Goal: Task Accomplishment & Management: Use online tool/utility

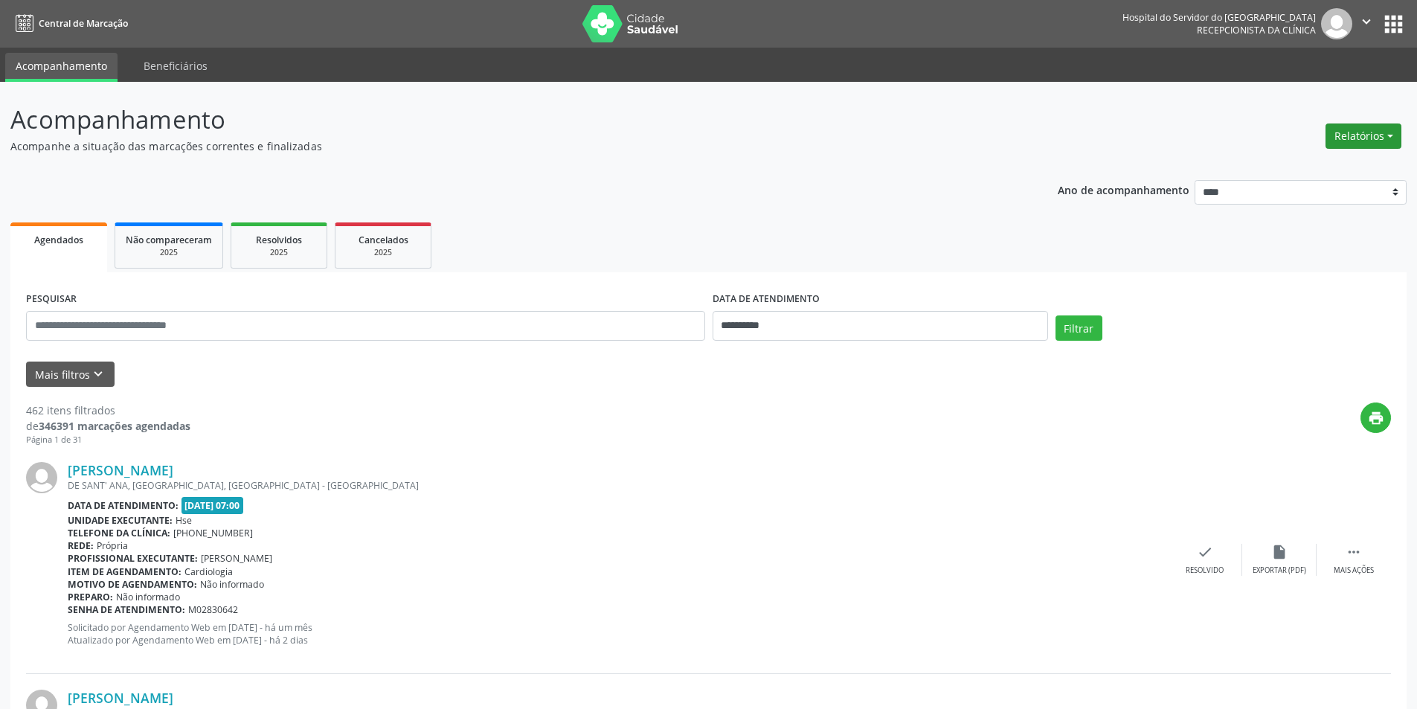
click at [1359, 132] on button "Relatórios" at bounding box center [1364, 135] width 76 height 25
click at [1323, 167] on link "Agendamentos" at bounding box center [1322, 168] width 160 height 21
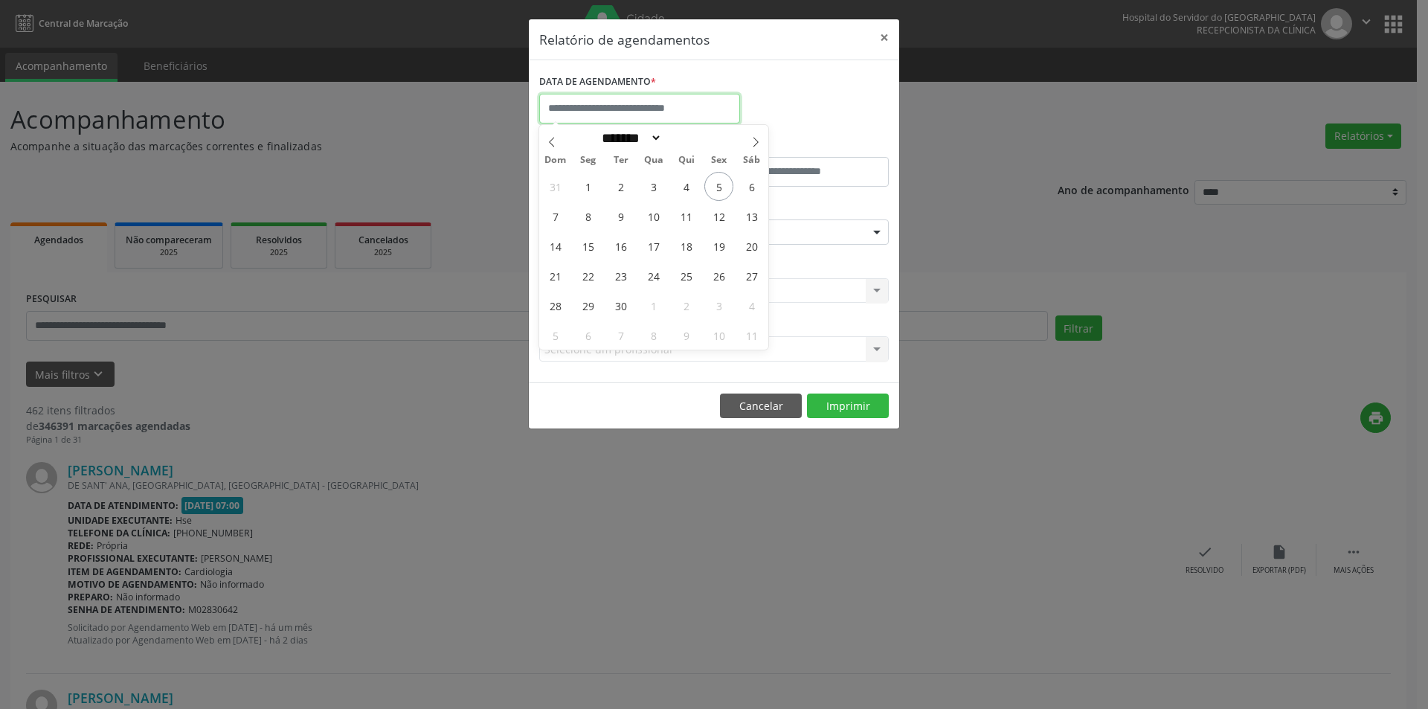
click at [644, 115] on body "**********" at bounding box center [714, 354] width 1428 height 709
click at [713, 186] on span "5" at bounding box center [719, 186] width 29 height 29
type input "**********"
click at [713, 186] on span "5" at bounding box center [719, 186] width 29 height 29
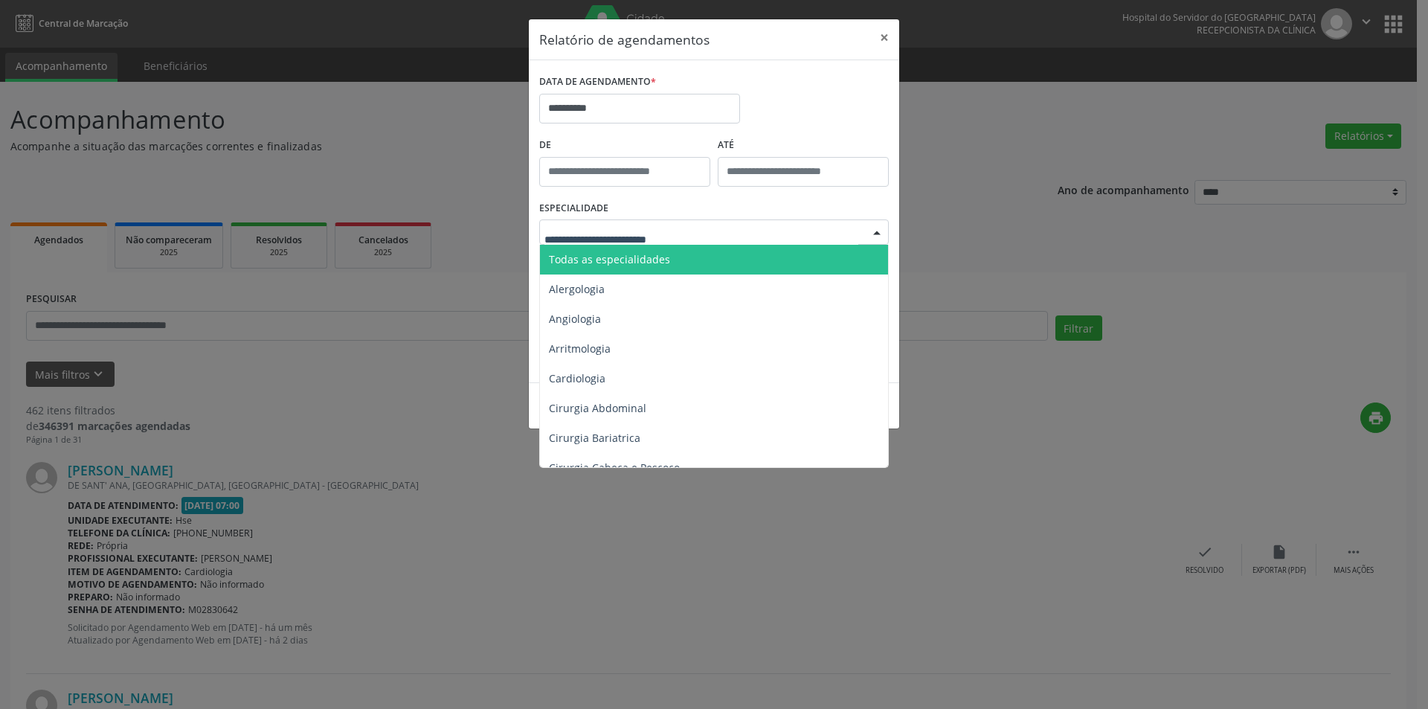
click at [630, 268] on span "Todas as especialidades" at bounding box center [715, 260] width 350 height 30
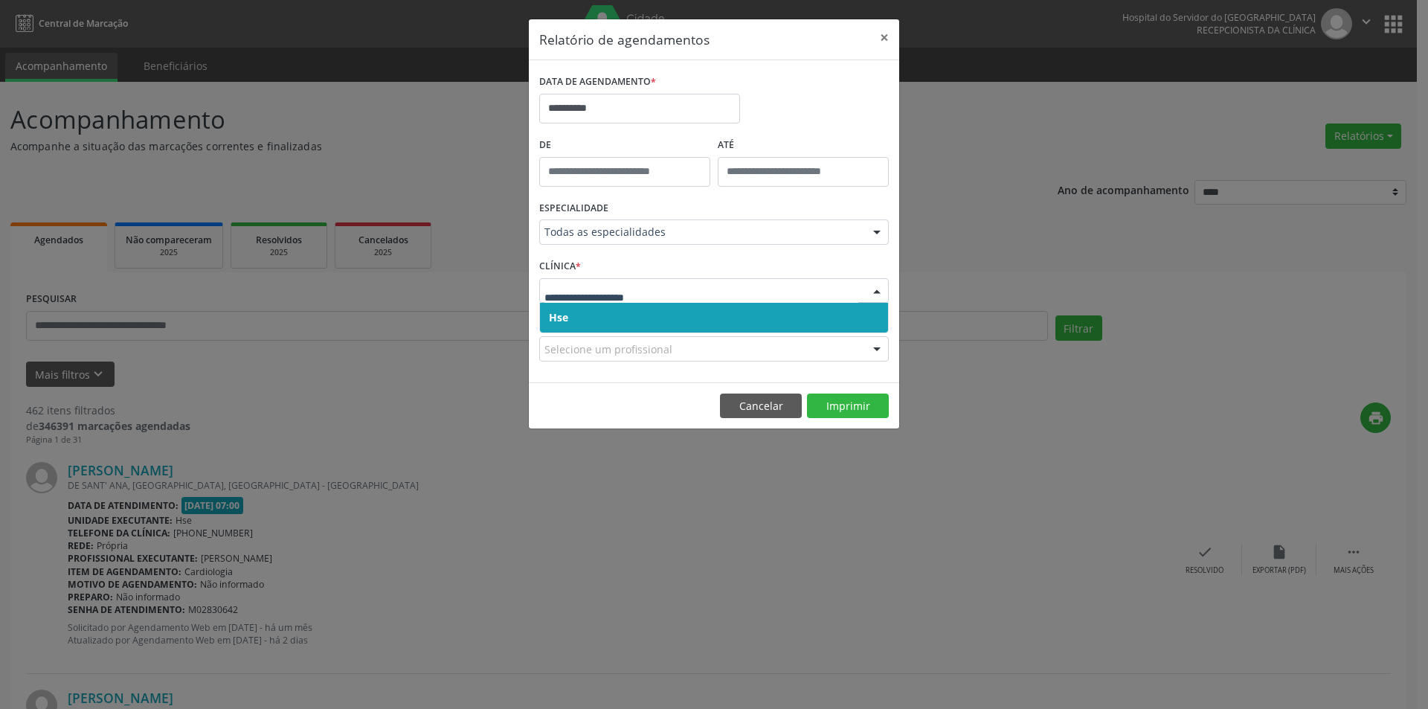
click at [606, 319] on span "Hse" at bounding box center [714, 318] width 348 height 30
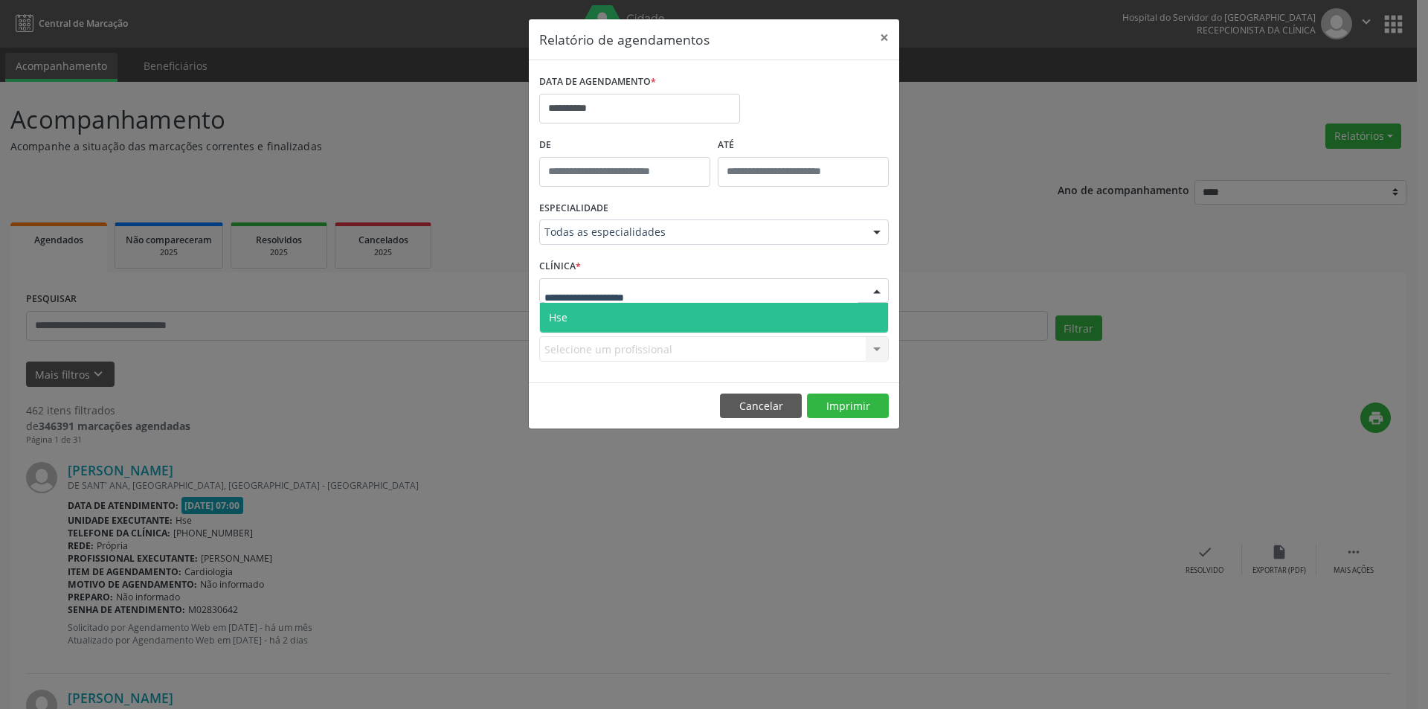
click at [597, 319] on span "Hse" at bounding box center [714, 318] width 348 height 30
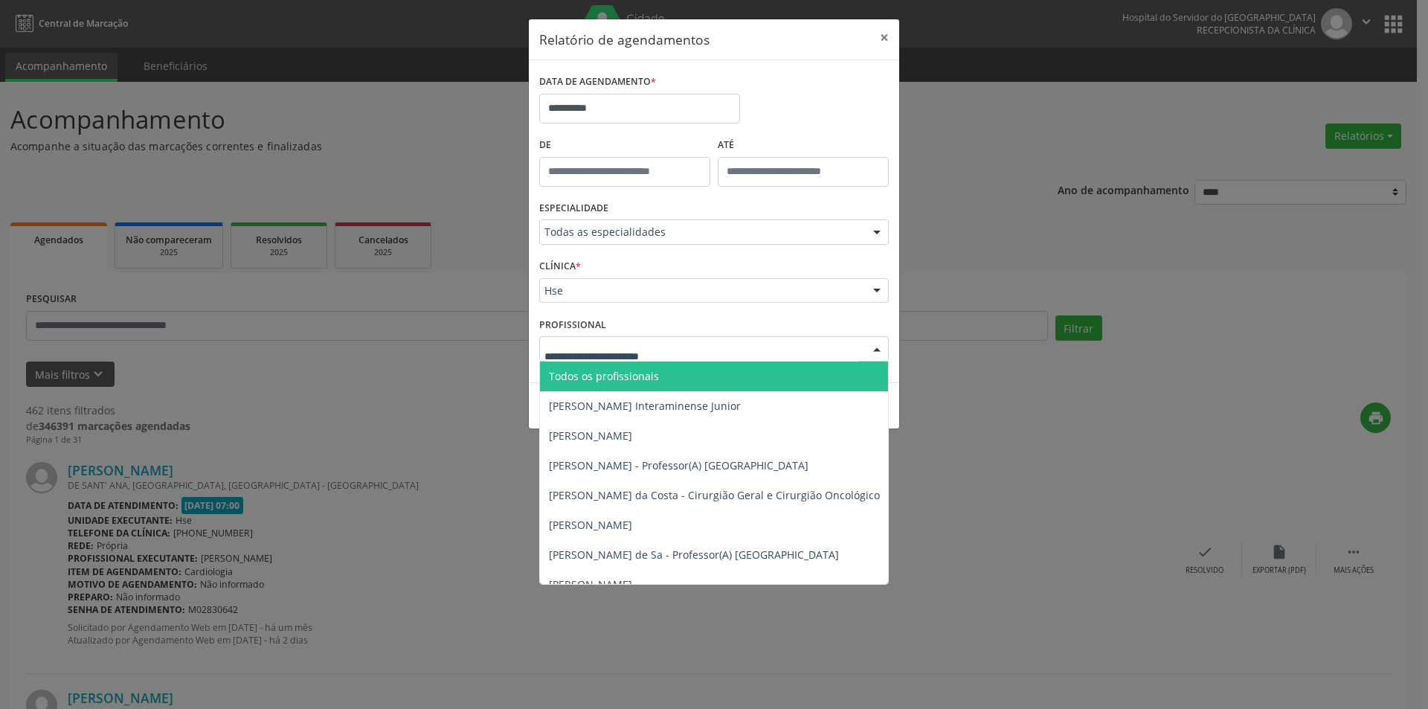
click at [619, 384] on span "Todos os profissionais" at bounding box center [790, 377] width 501 height 30
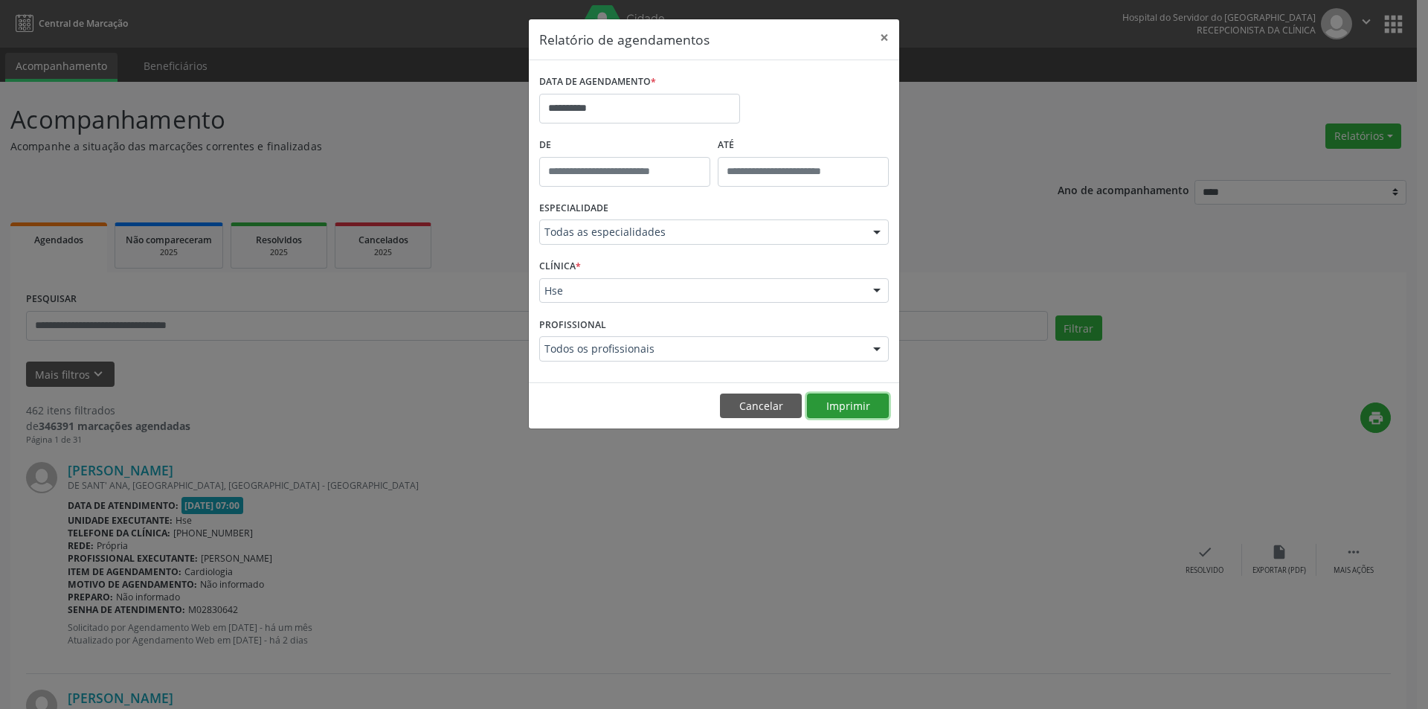
click at [852, 411] on button "Imprimir" at bounding box center [848, 406] width 82 height 25
